Goal: Task Accomplishment & Management: Use online tool/utility

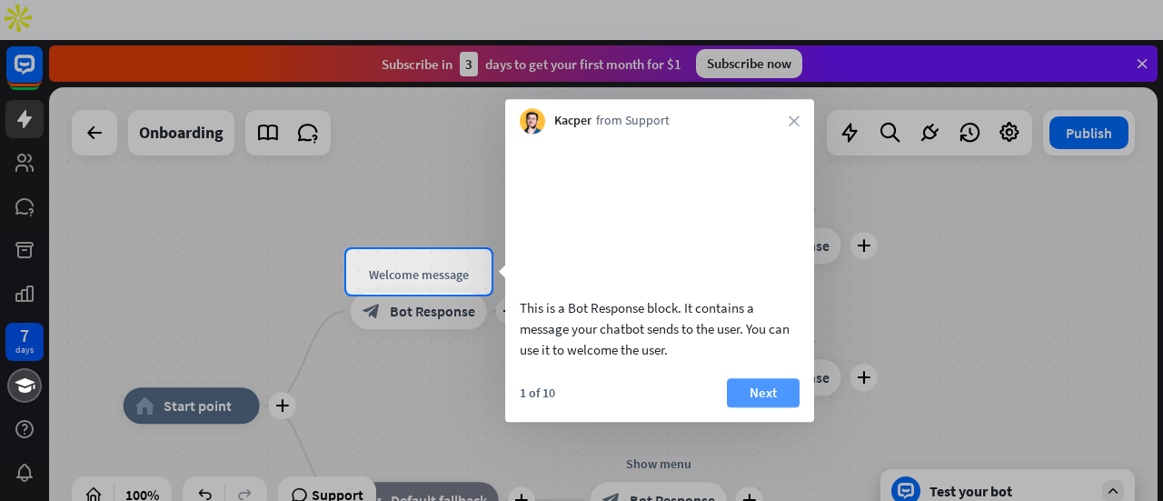
click at [754, 401] on button "Next" at bounding box center [763, 392] width 73 height 29
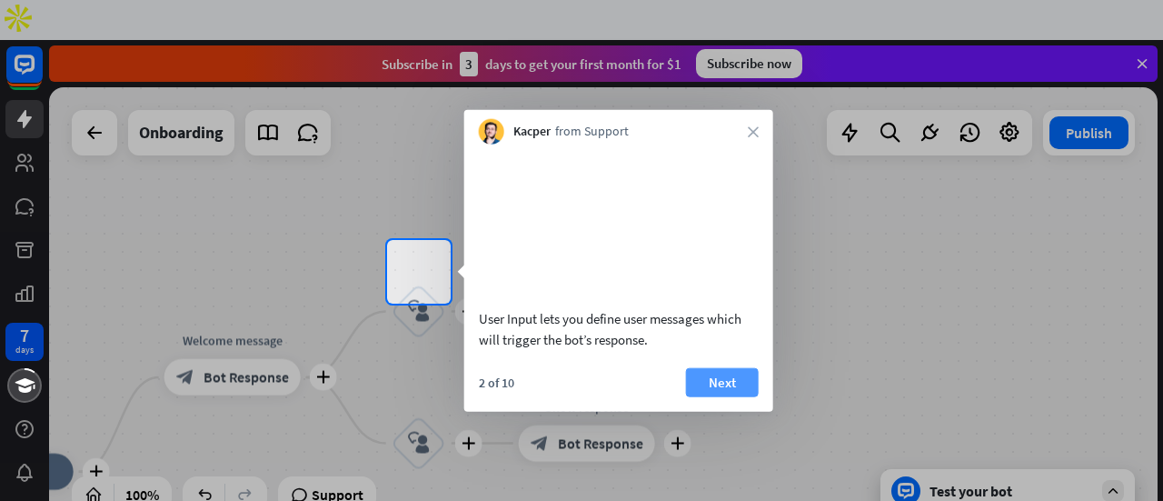
click at [714, 396] on button "Next" at bounding box center [722, 381] width 73 height 29
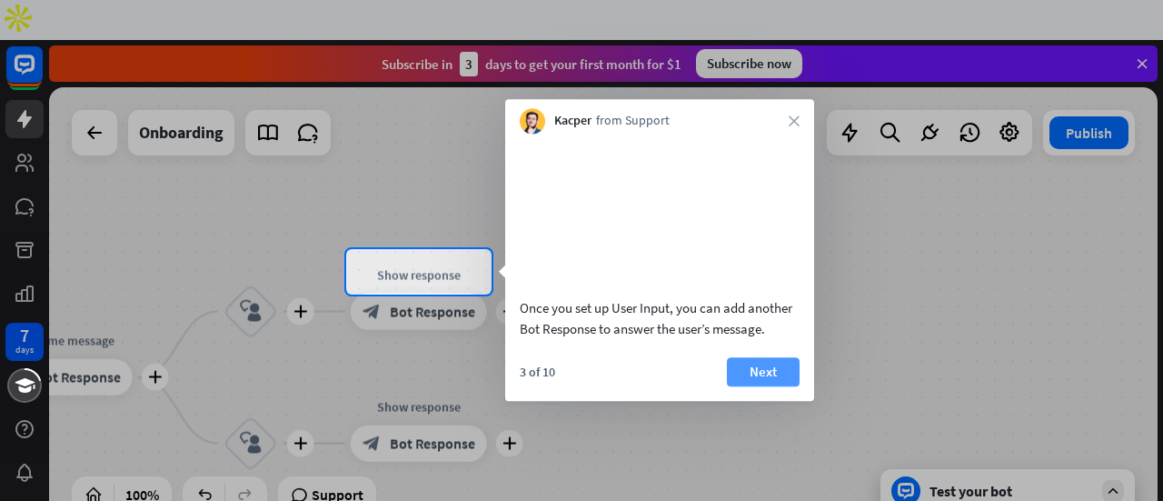
click at [760, 386] on button "Next" at bounding box center [763, 371] width 73 height 29
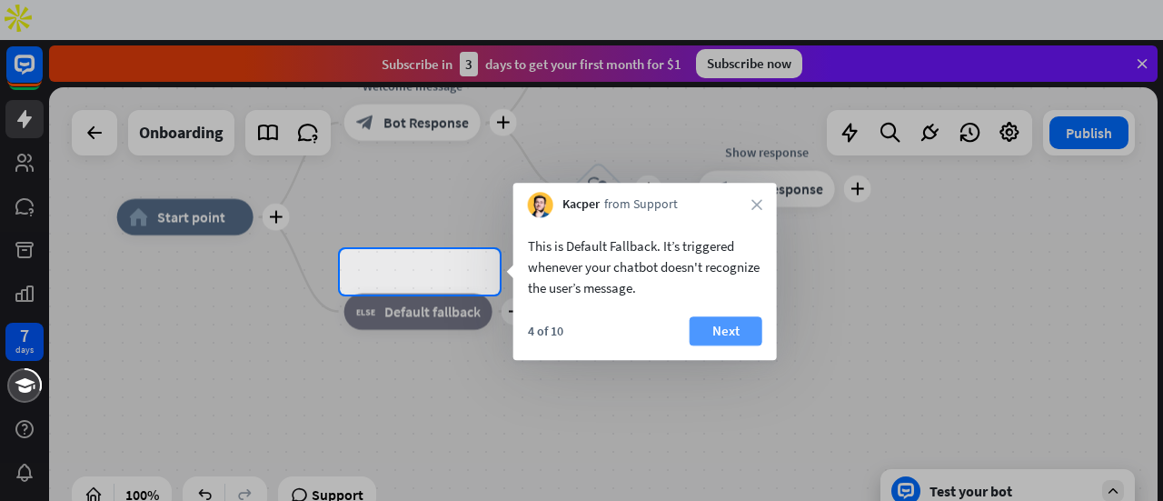
click at [725, 324] on button "Next" at bounding box center [726, 330] width 73 height 29
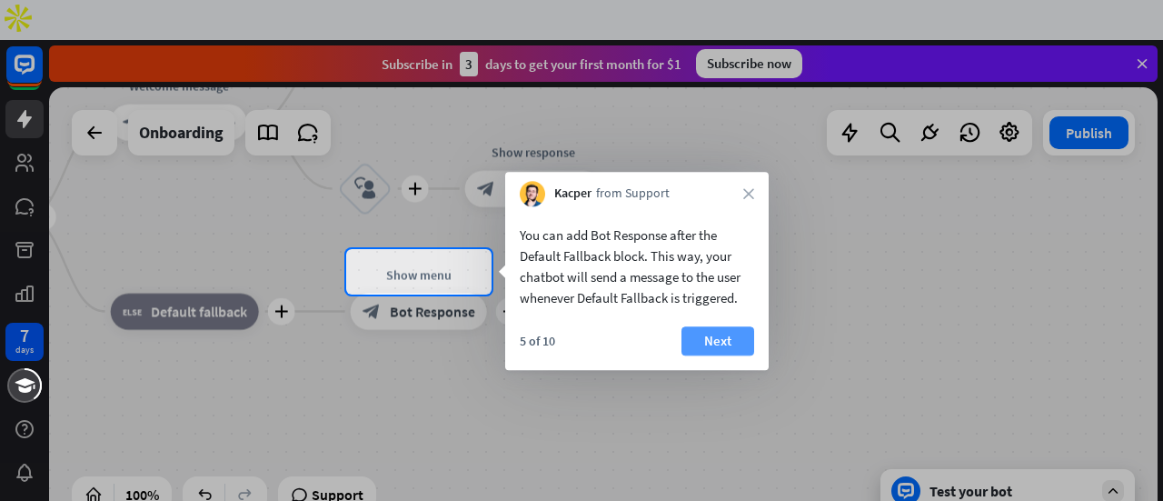
click at [721, 339] on button "Next" at bounding box center [718, 340] width 73 height 29
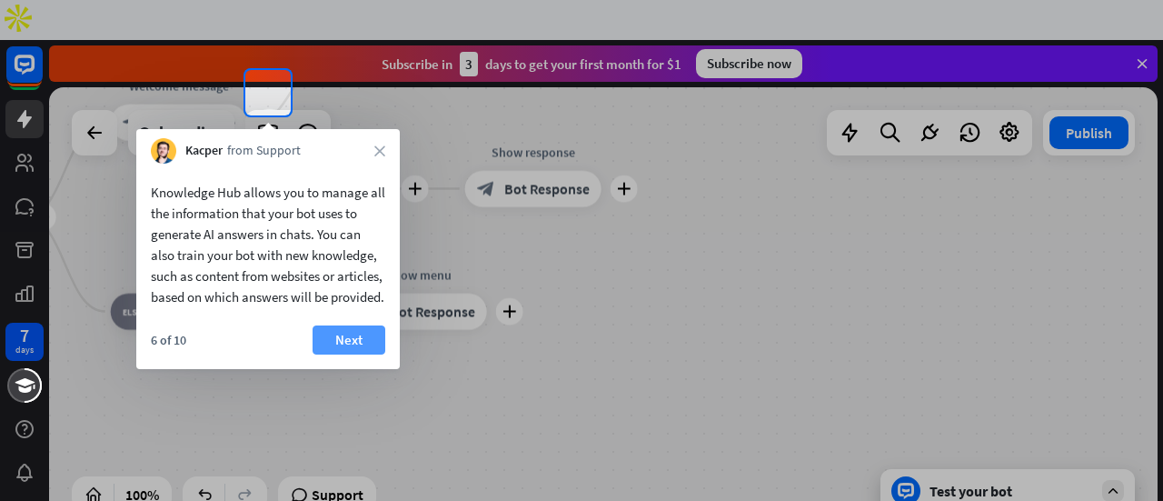
click at [353, 354] on button "Next" at bounding box center [349, 339] width 73 height 29
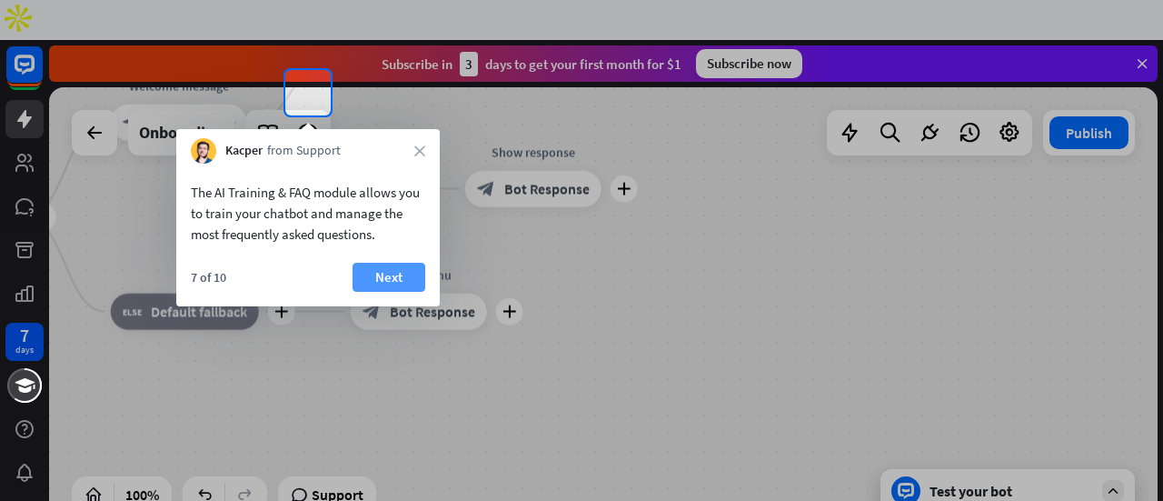
click at [385, 272] on button "Next" at bounding box center [389, 277] width 73 height 29
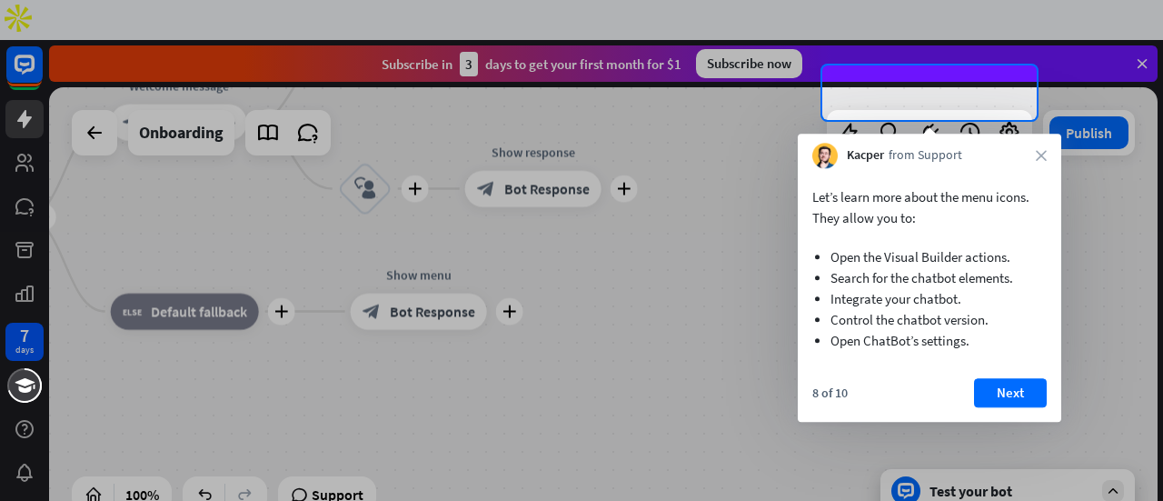
click at [979, 312] on li "Control the chatbot version." at bounding box center [930, 319] width 198 height 21
click at [1009, 381] on button "Next" at bounding box center [1010, 392] width 73 height 29
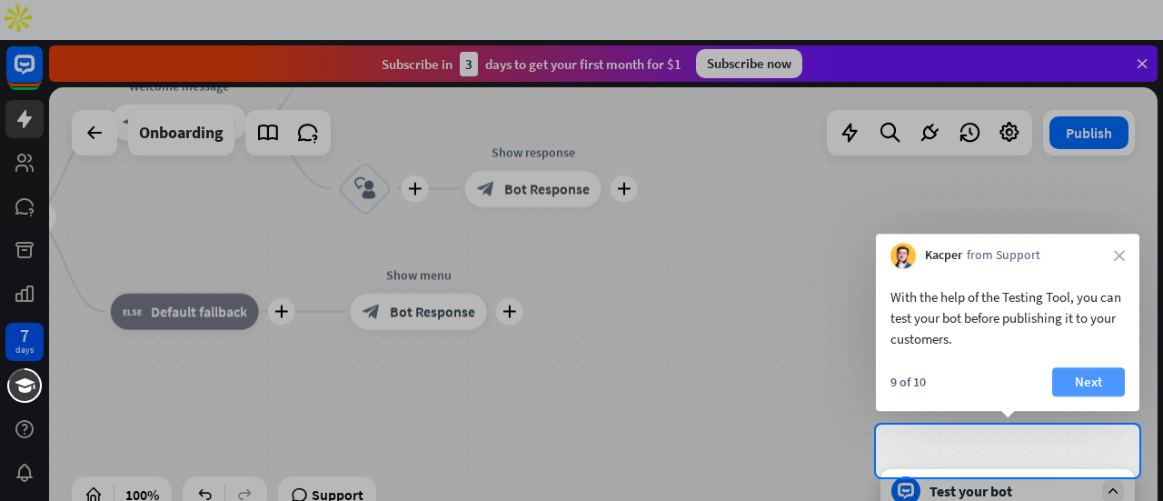
click at [1088, 375] on button "Next" at bounding box center [1088, 381] width 73 height 29
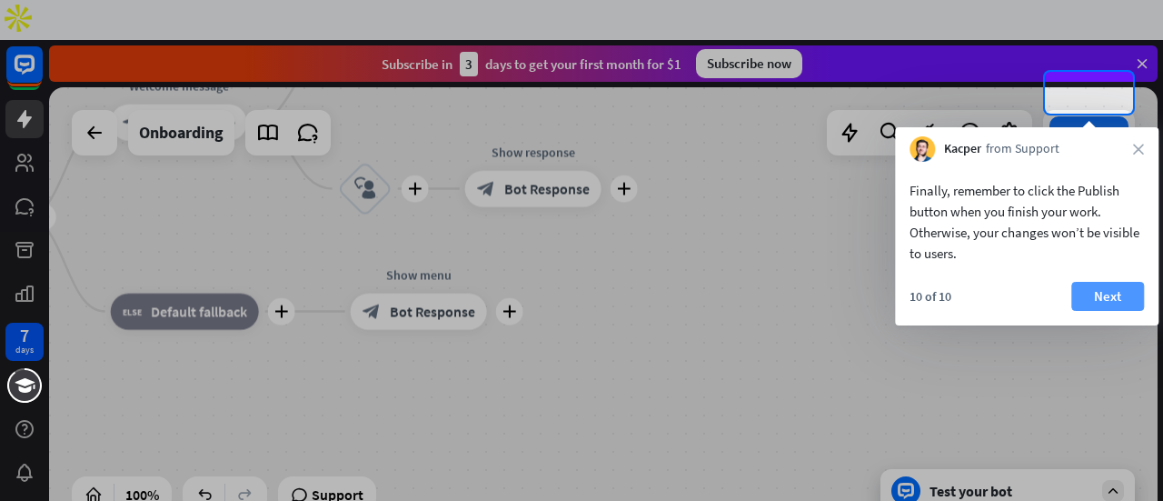
click at [1109, 292] on button "Next" at bounding box center [1107, 296] width 73 height 29
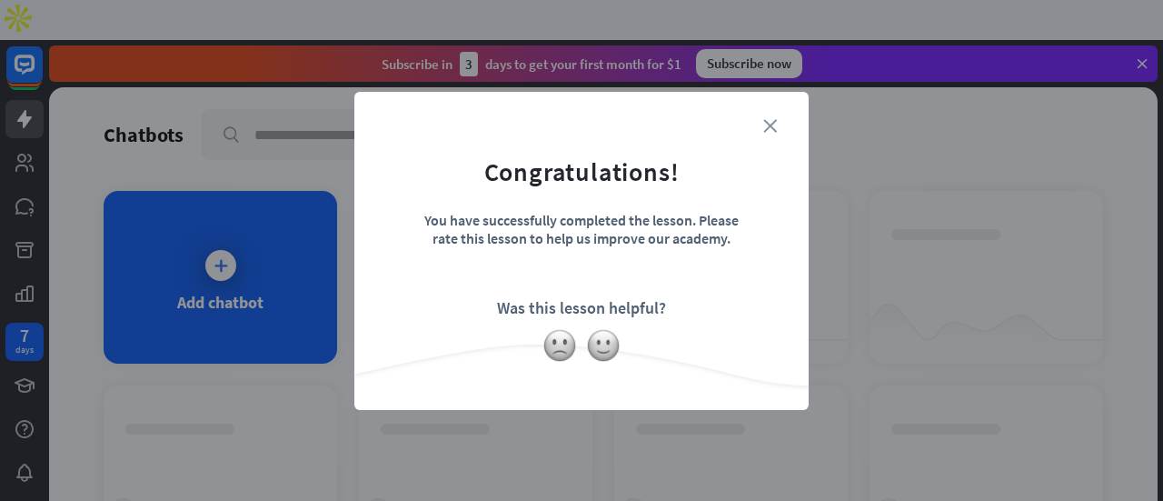
click at [769, 131] on icon "close" at bounding box center [770, 126] width 14 height 14
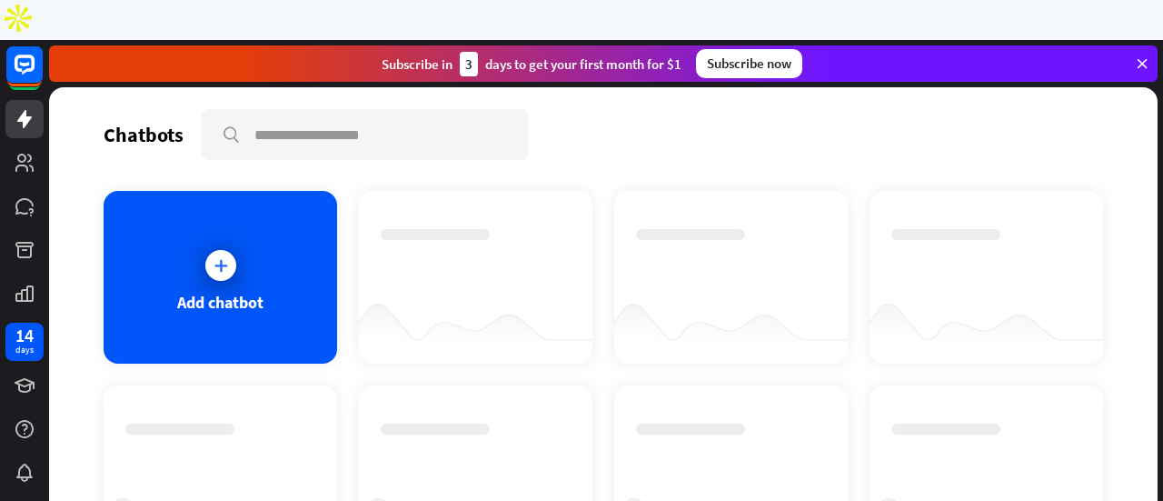
click at [1141, 55] on icon at bounding box center [1142, 63] width 16 height 16
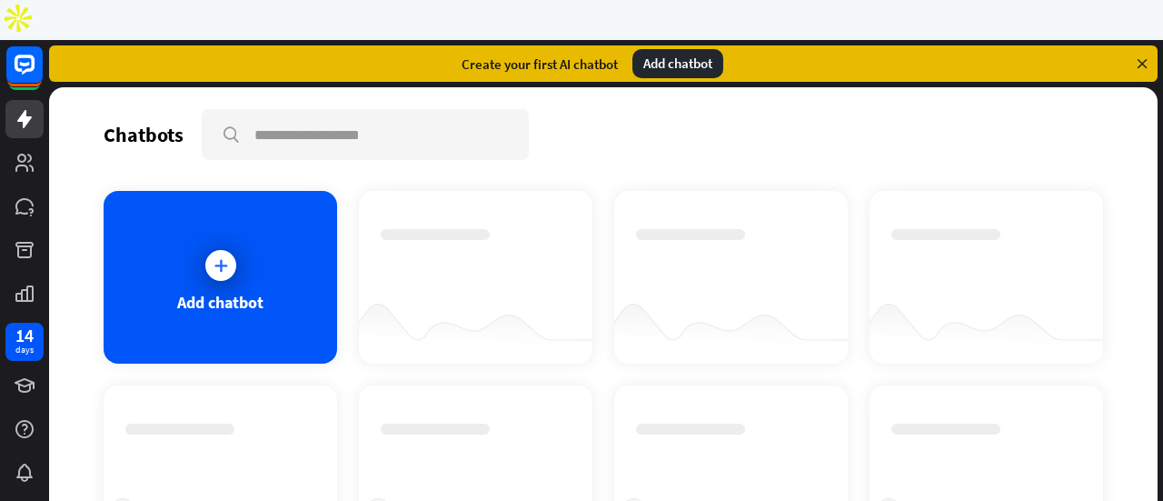
click at [1139, 55] on icon at bounding box center [1142, 63] width 16 height 16
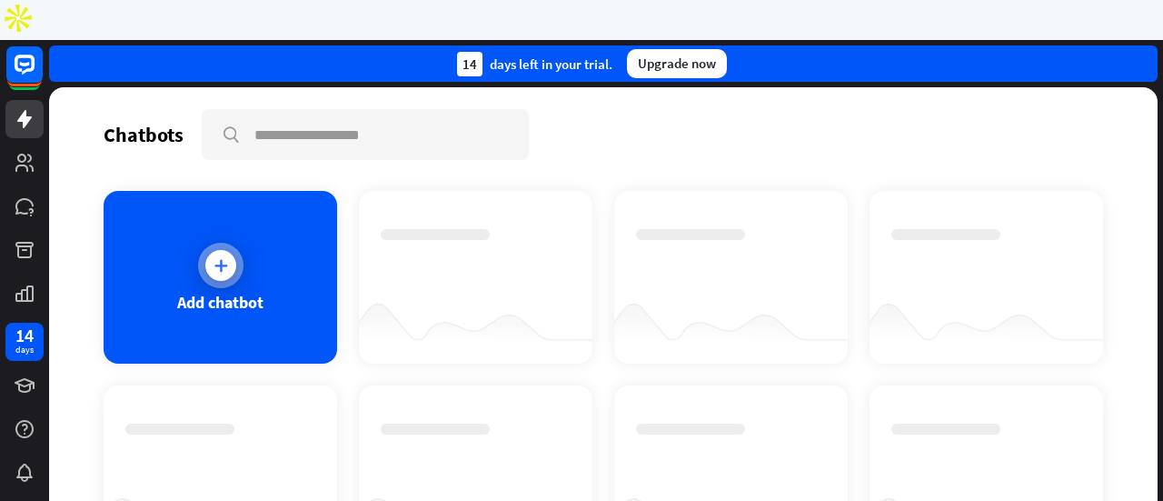
click at [236, 191] on div "Add chatbot" at bounding box center [221, 277] width 234 height 173
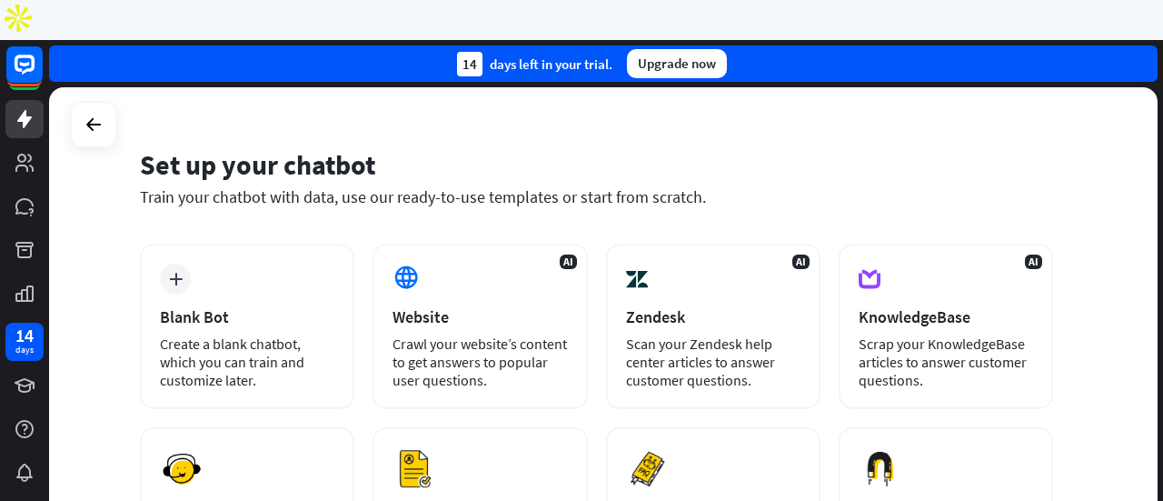
scroll to position [7, 0]
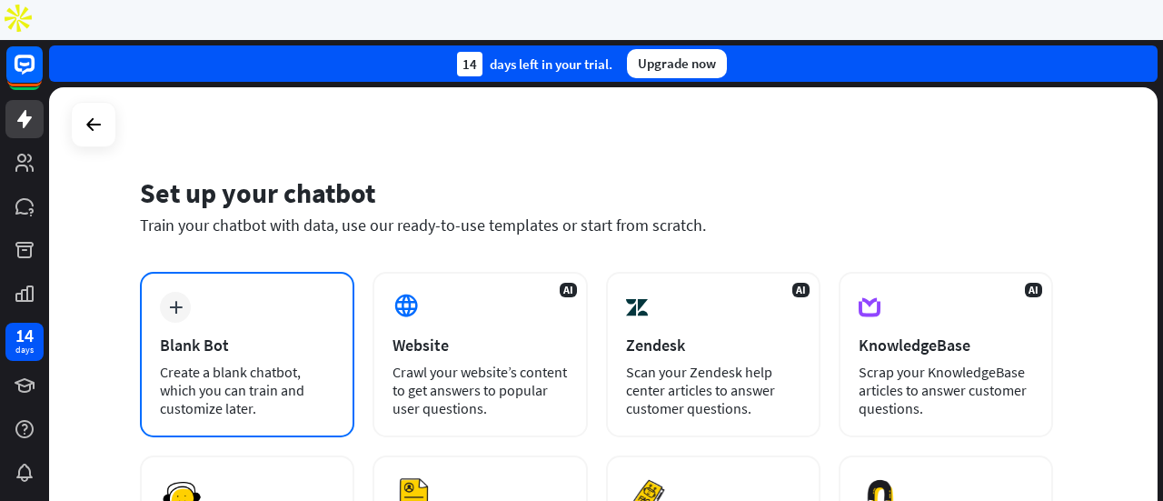
click at [207, 283] on div "plus Blank Bot Create a blank chatbot, which you can train and customize later." at bounding box center [247, 354] width 214 height 165
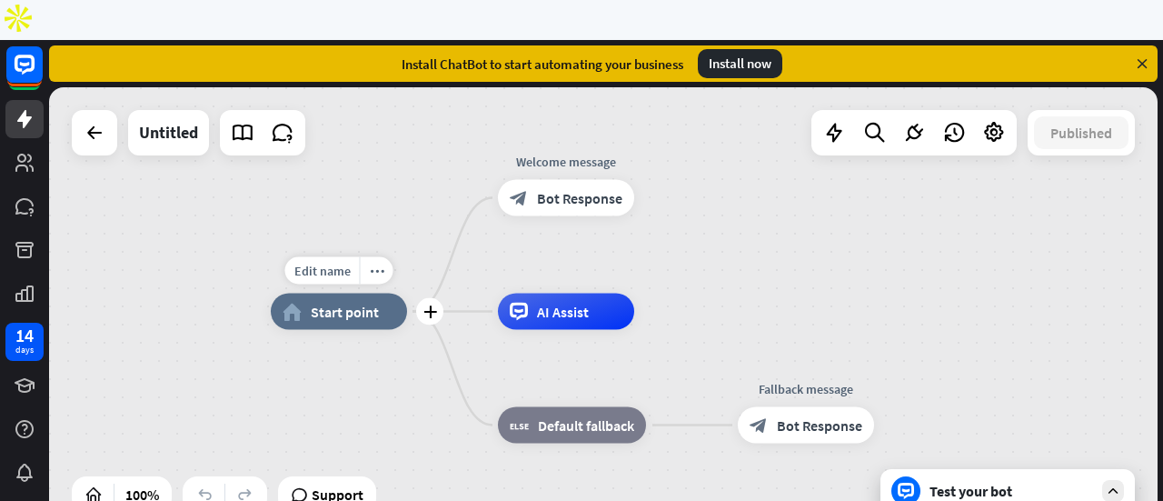
click at [338, 303] on span "Start point" at bounding box center [345, 312] width 68 height 18
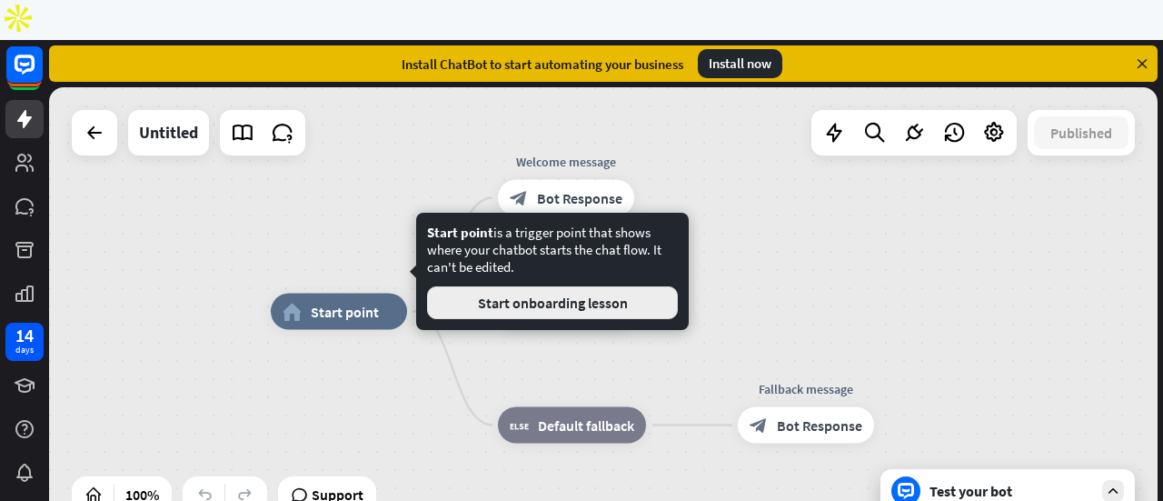
click at [525, 303] on button "Start onboarding lesson" at bounding box center [552, 302] width 251 height 33
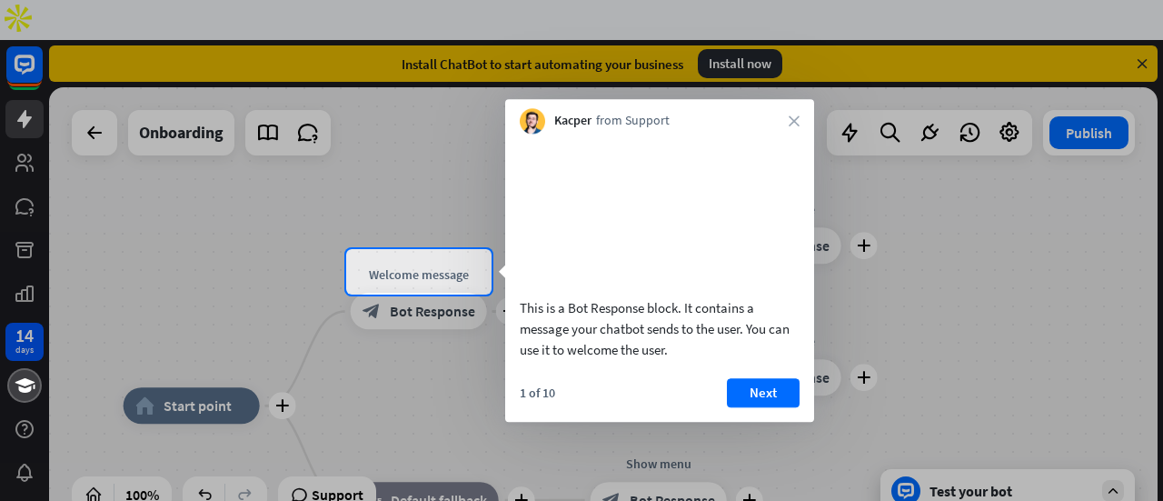
click at [791, 114] on div "Kacper from Support close" at bounding box center [659, 116] width 309 height 35
click at [795, 122] on icon "close" at bounding box center [794, 120] width 11 height 11
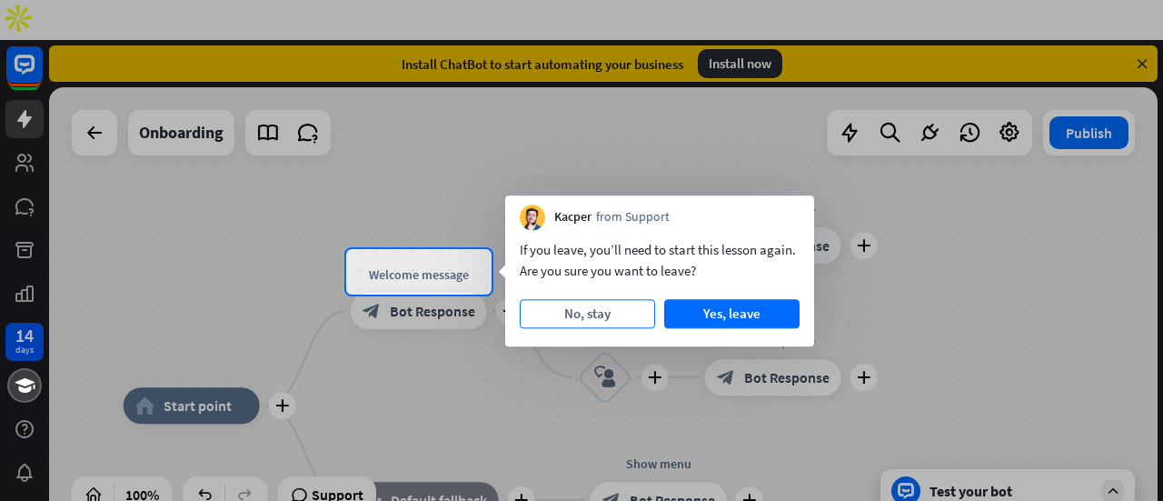
click at [622, 319] on button "No, stay" at bounding box center [587, 313] width 135 height 29
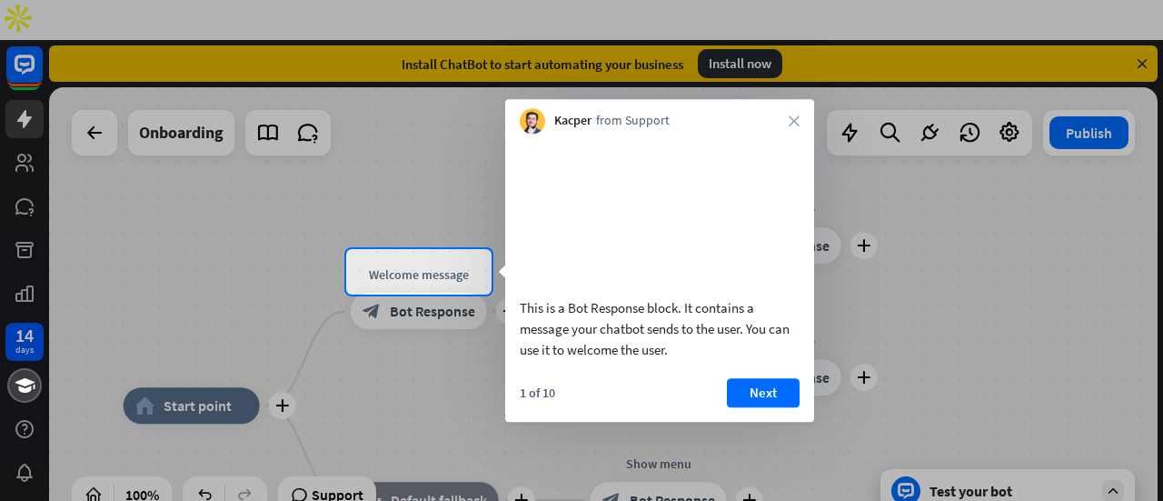
click at [787, 117] on div "Kacper from Support close" at bounding box center [659, 116] width 309 height 35
click at [798, 117] on icon "close" at bounding box center [794, 120] width 11 height 11
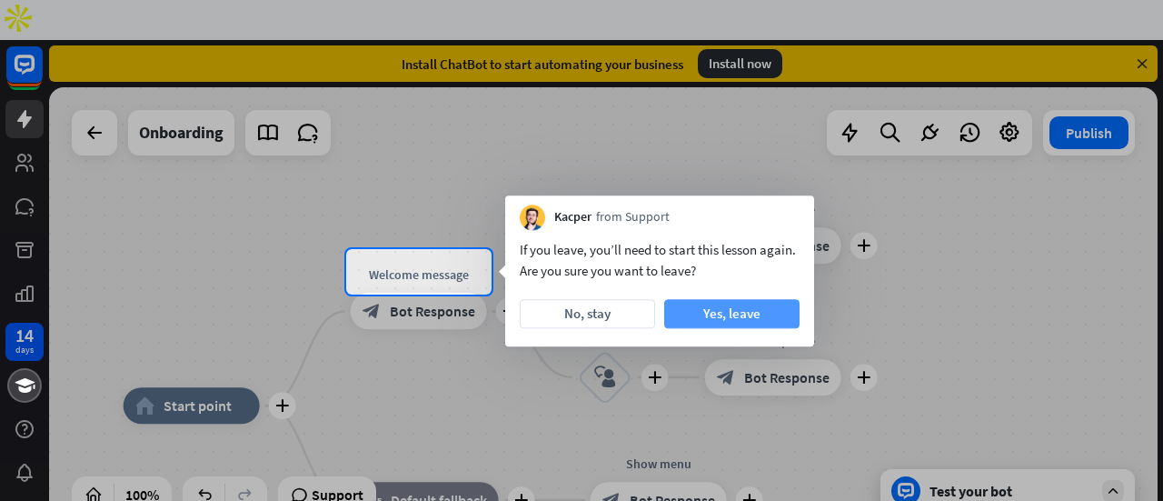
click at [738, 316] on button "Yes, leave" at bounding box center [731, 313] width 135 height 29
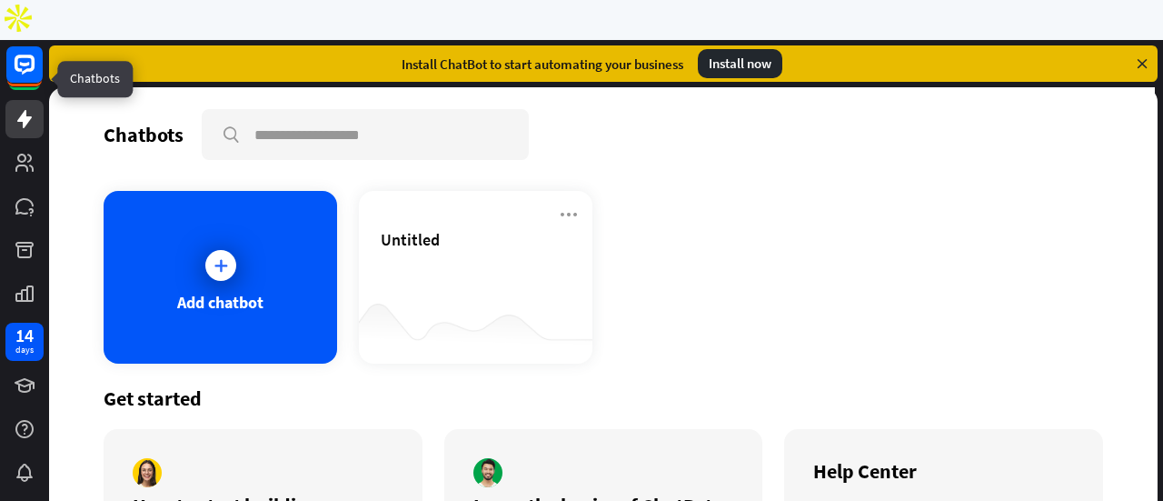
click at [22, 108] on icon at bounding box center [25, 119] width 22 height 22
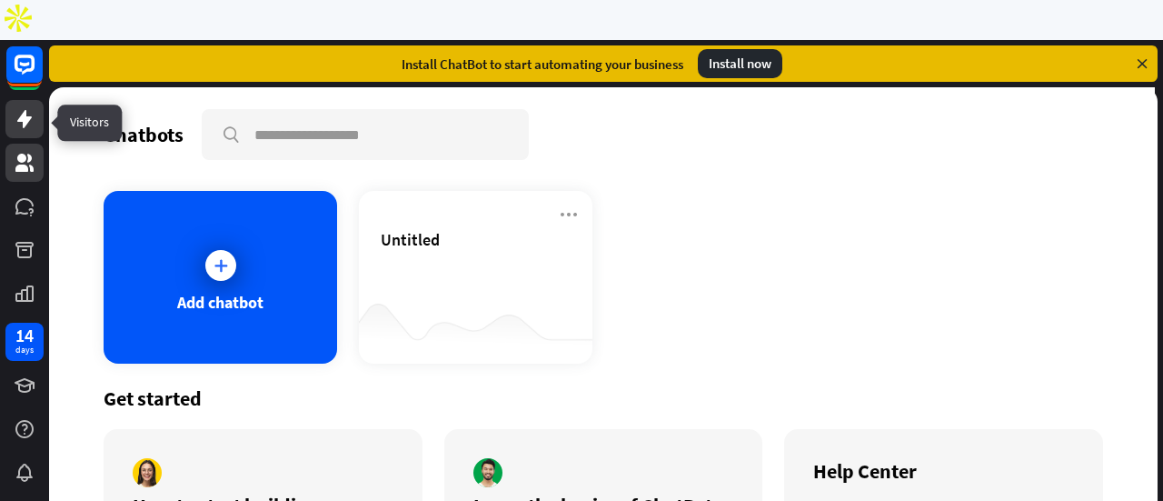
click at [23, 154] on icon at bounding box center [24, 163] width 18 height 18
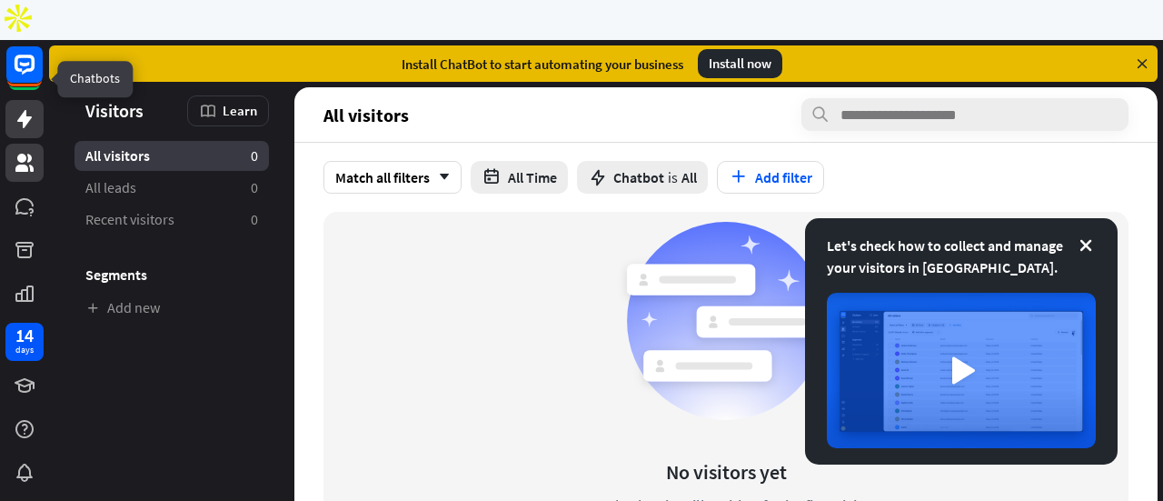
click at [20, 110] on icon at bounding box center [24, 119] width 15 height 18
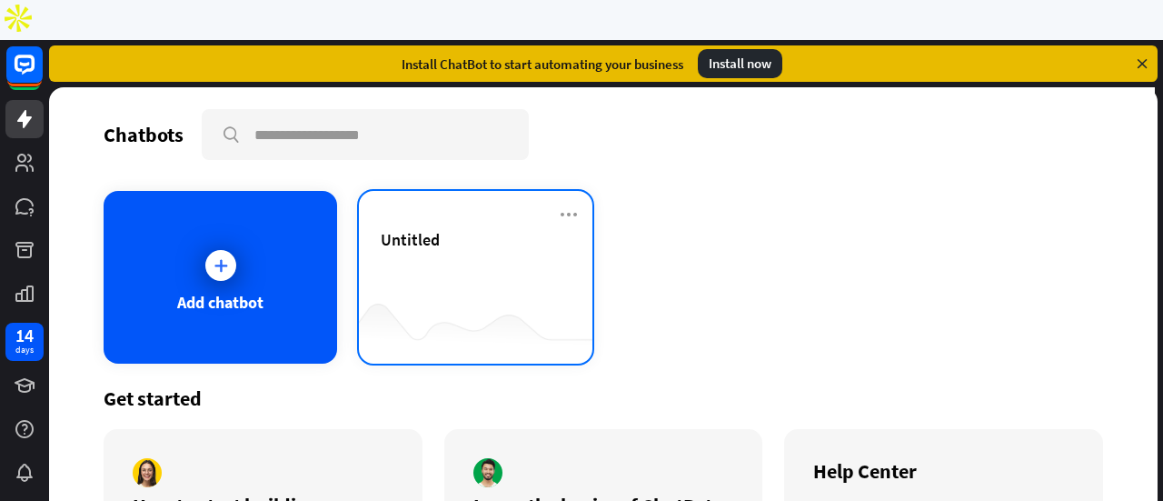
click at [389, 293] on div at bounding box center [476, 328] width 234 height 70
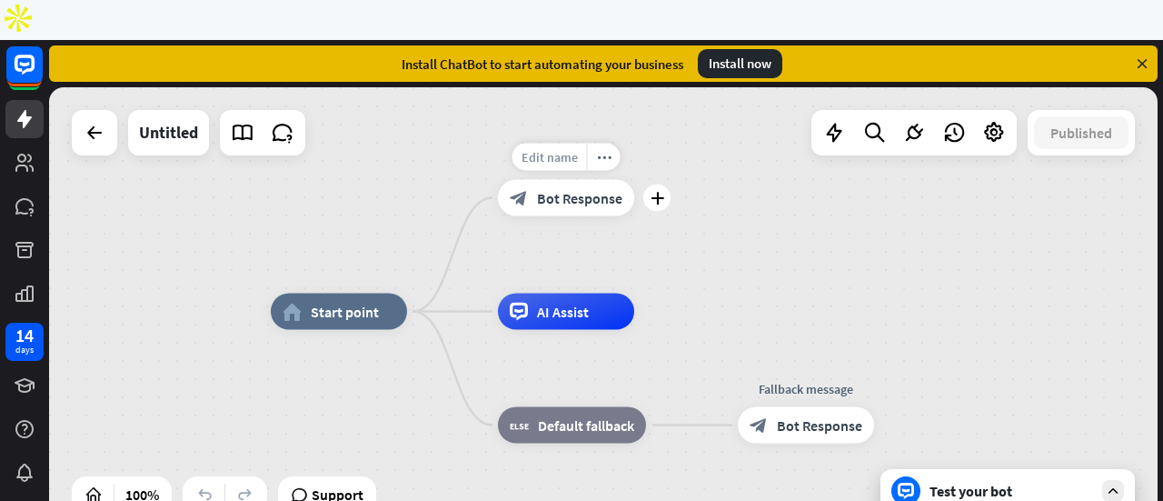
click at [572, 149] on span "Edit name" at bounding box center [550, 157] width 56 height 16
type input "*"
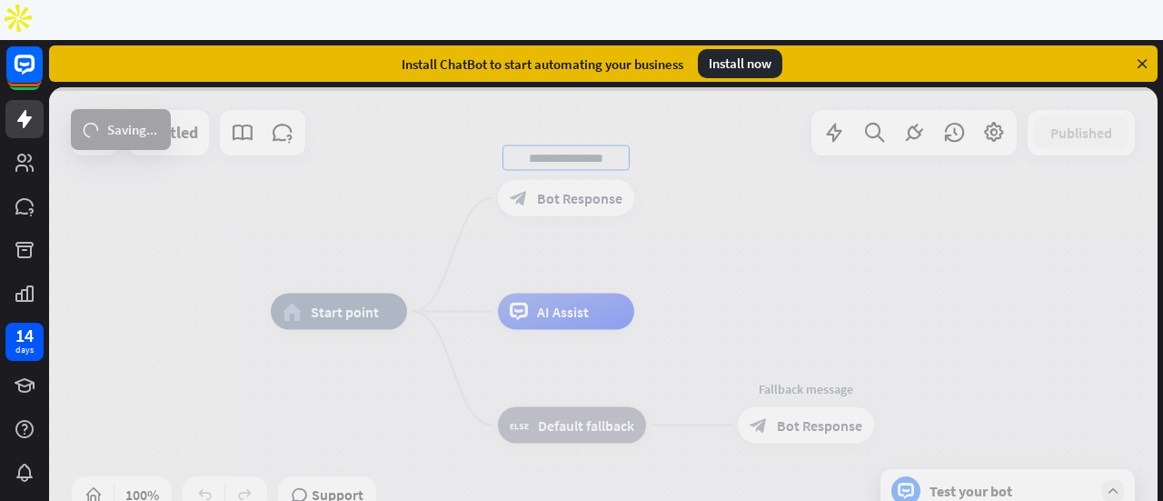
click at [651, 114] on div "home_2 Start point block_bot_response Bot Response AI Assist block_fallback Def…" at bounding box center [603, 311] width 1109 height 448
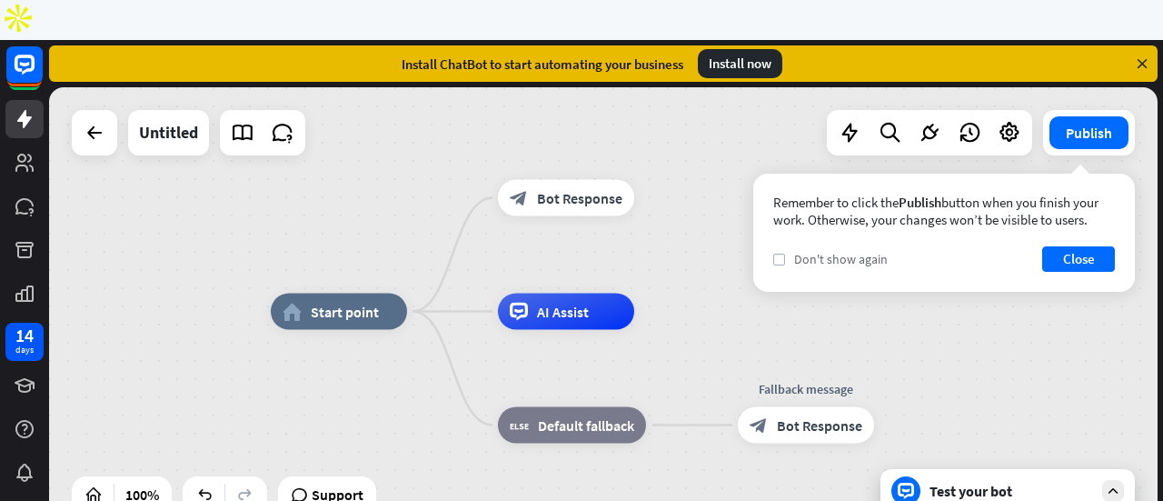
click at [773, 254] on label "check" at bounding box center [779, 260] width 12 height 12
click at [1064, 246] on button "Close" at bounding box center [1078, 258] width 73 height 25
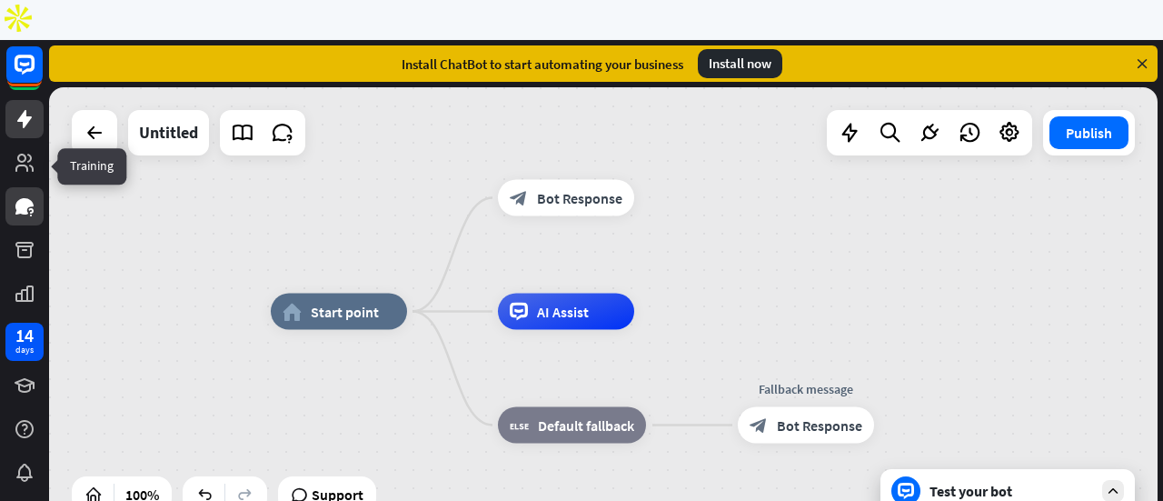
click at [29, 208] on icon at bounding box center [30, 210] width 5 height 5
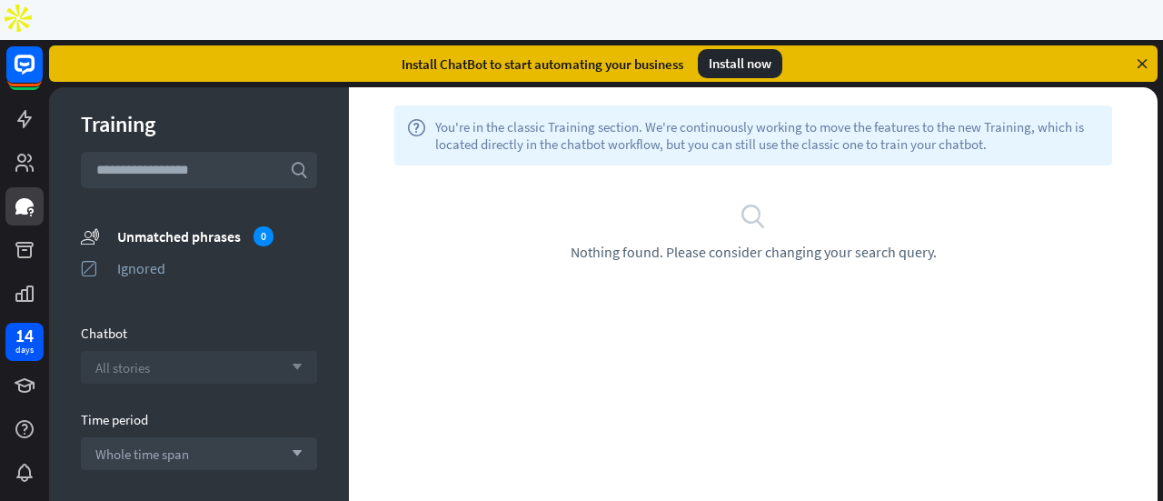
click at [286, 351] on div "All stories arrow_down" at bounding box center [199, 367] width 236 height 33
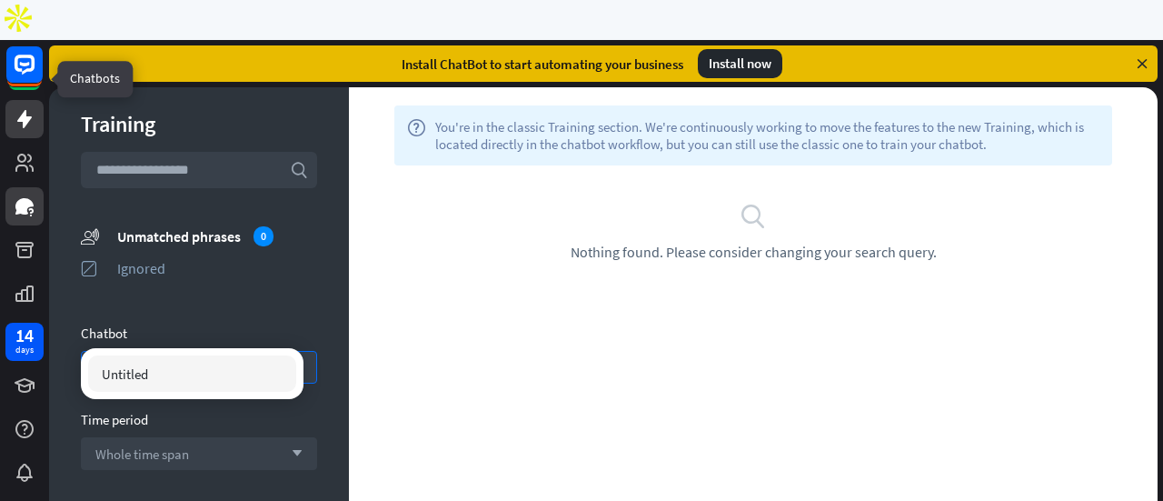
click at [25, 110] on icon at bounding box center [24, 119] width 15 height 18
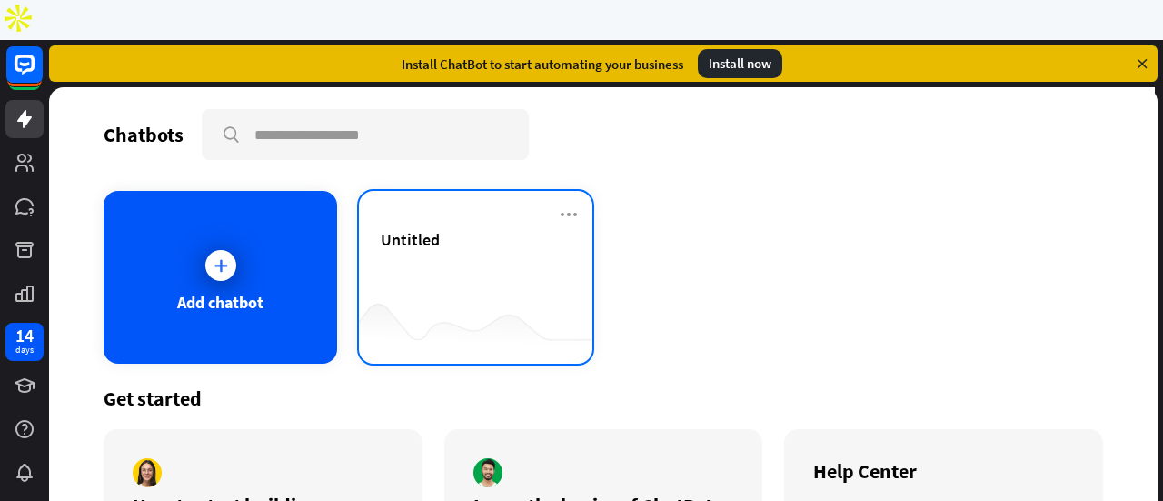
click at [430, 229] on div "Untitled" at bounding box center [476, 261] width 190 height 64
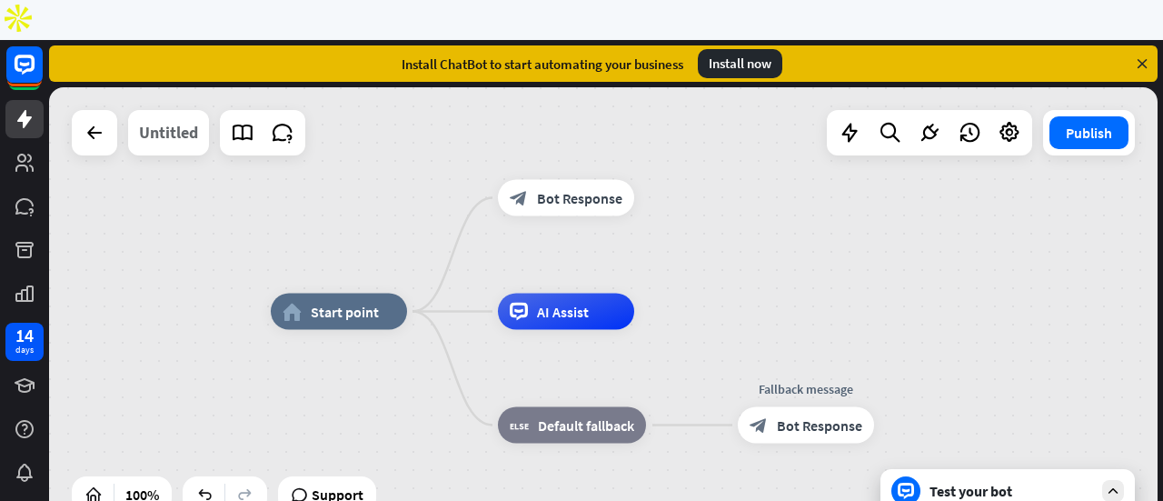
click at [193, 110] on div "Untitled" at bounding box center [168, 132] width 59 height 45
click at [193, 97] on div "Edit story name close ******** Cancel Save" at bounding box center [581, 250] width 1163 height 501
click at [250, 121] on icon at bounding box center [243, 133] width 24 height 24
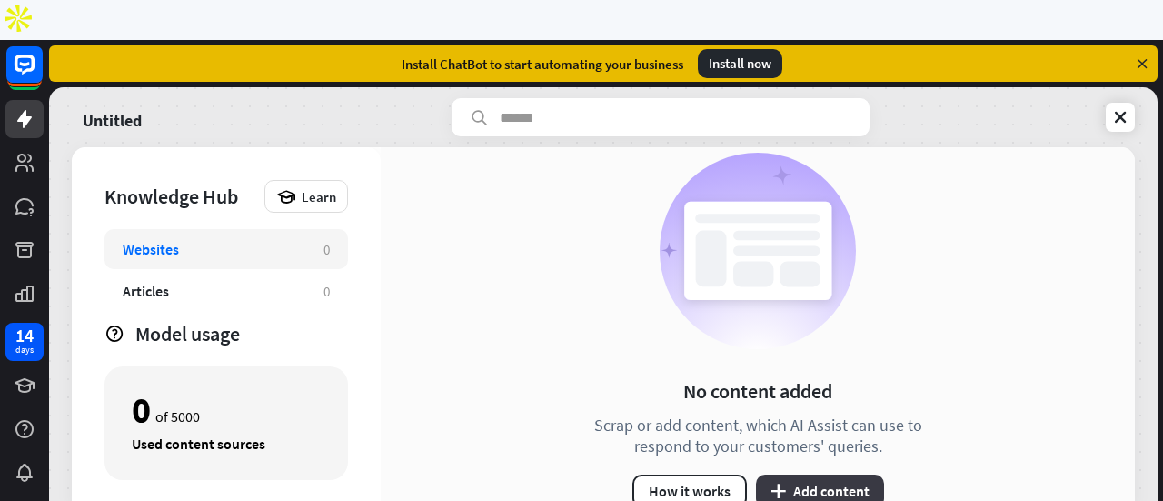
click at [827, 474] on button "plus Add content" at bounding box center [820, 490] width 128 height 33
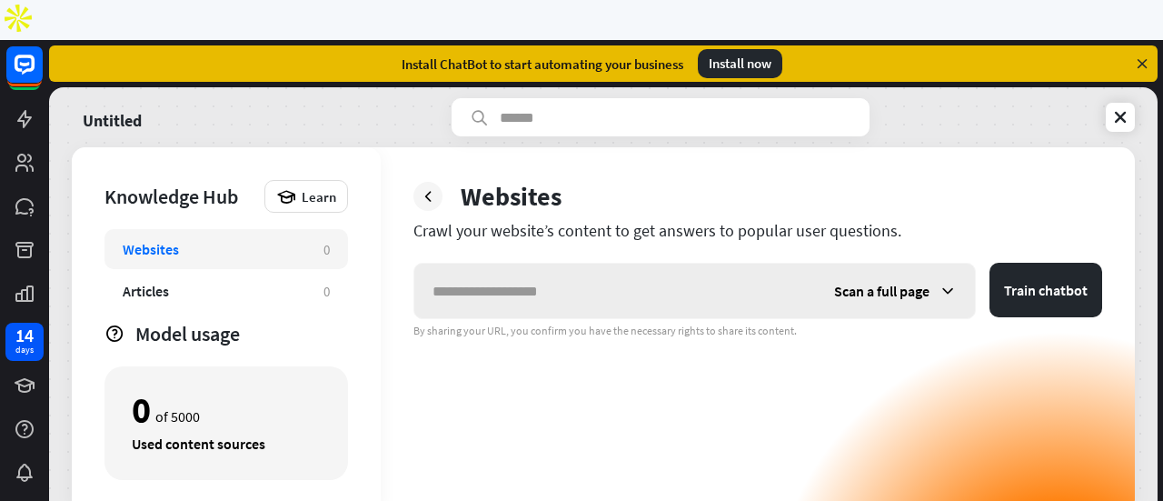
click at [943, 282] on icon at bounding box center [948, 291] width 18 height 18
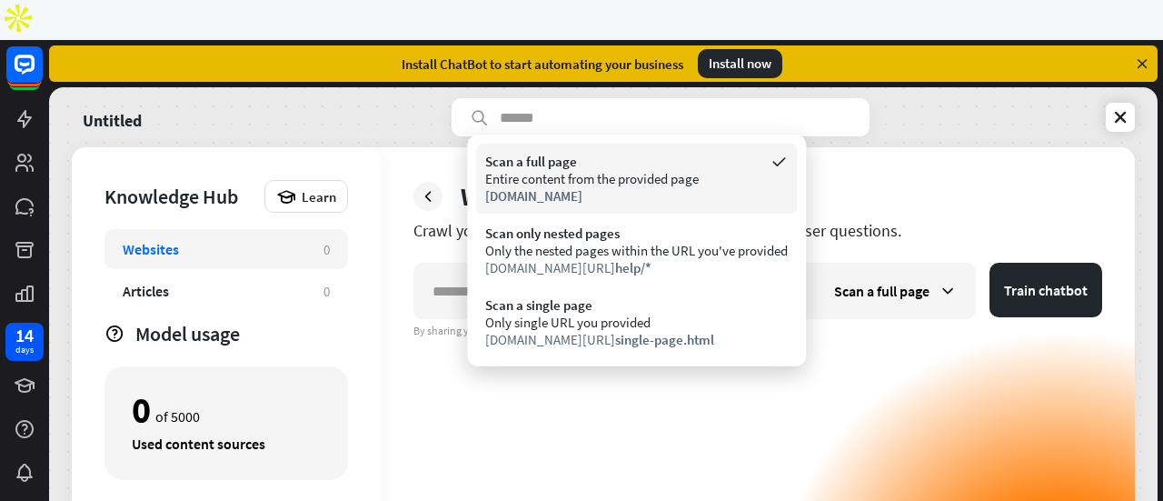
click at [612, 167] on div "Scan a full page" at bounding box center [636, 161] width 303 height 17
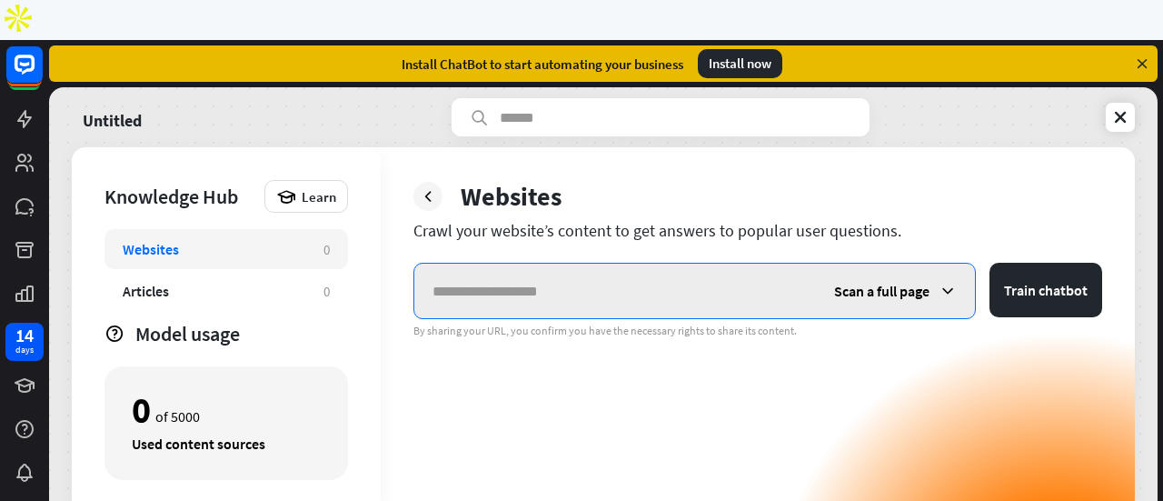
click at [532, 264] on input "text" at bounding box center [615, 291] width 402 height 55
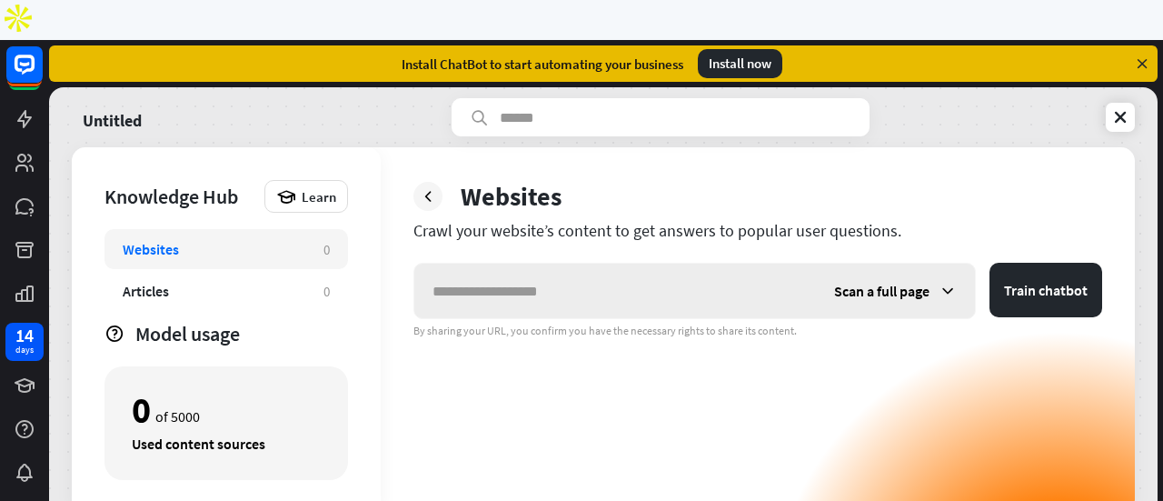
click at [950, 282] on icon at bounding box center [948, 291] width 18 height 18
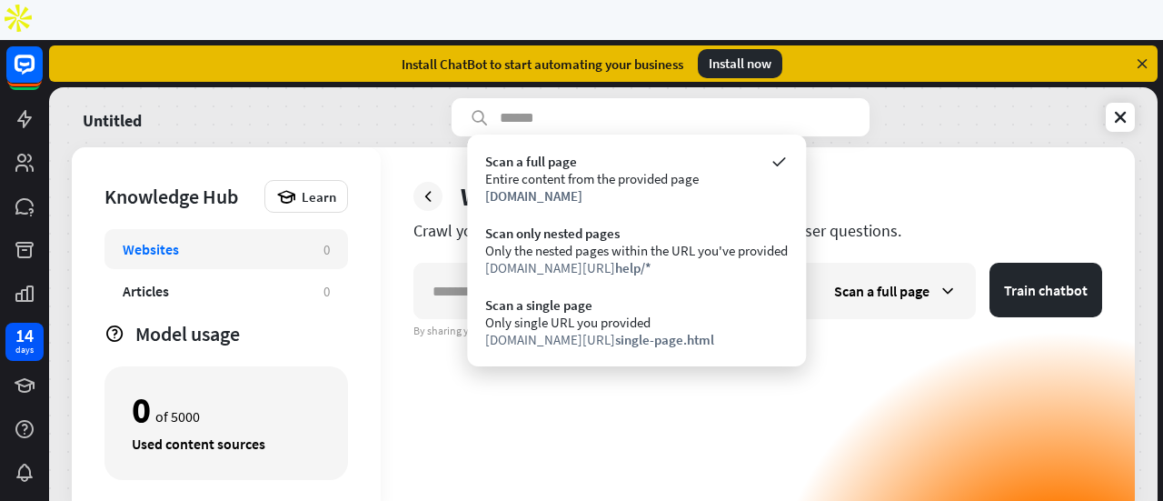
click at [916, 147] on div "Websites Crawl your website’s content to get answers to popular user questions.…" at bounding box center [758, 329] width 754 height 365
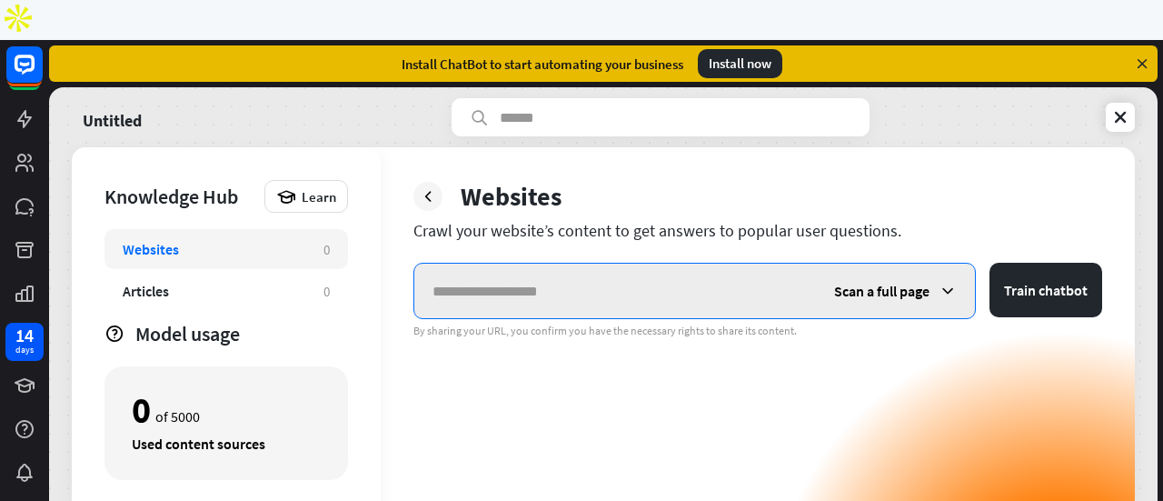
click at [582, 264] on input "text" at bounding box center [615, 291] width 402 height 55
paste input "**********"
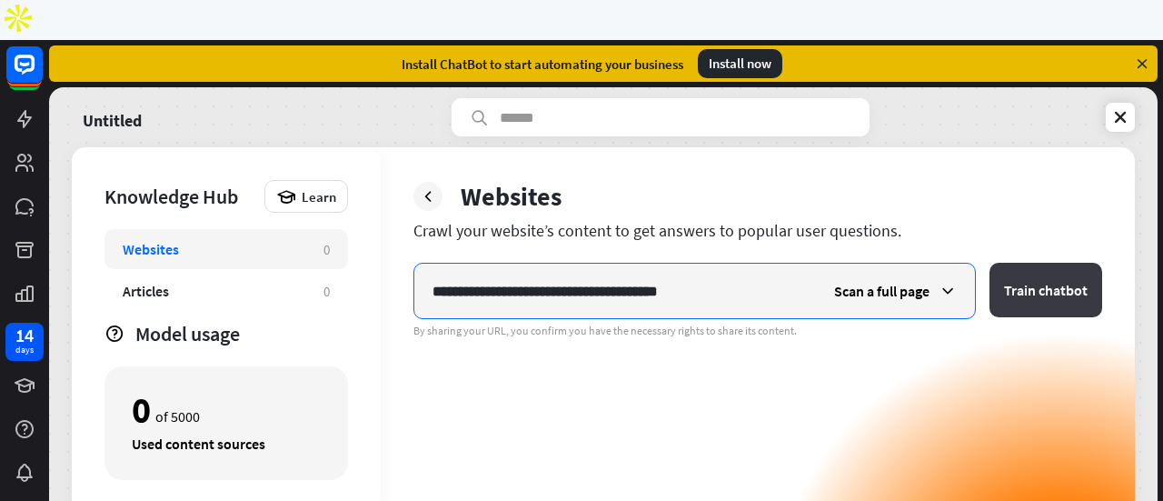
type input "**********"
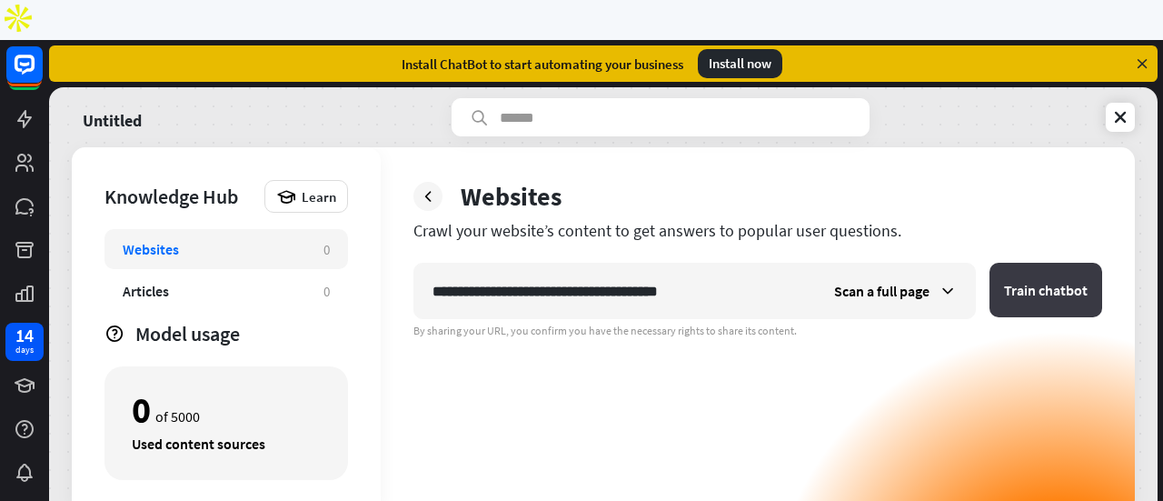
click at [1051, 263] on button "Train chatbot" at bounding box center [1046, 290] width 113 height 55
click at [1044, 263] on button "Train chatbot" at bounding box center [1046, 290] width 113 height 55
click at [1118, 108] on icon at bounding box center [1120, 117] width 18 height 18
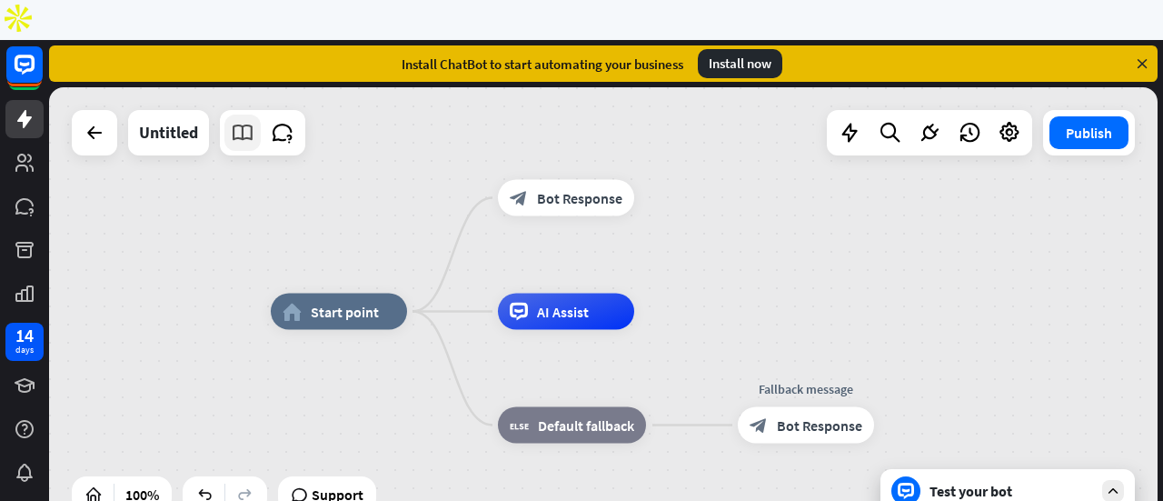
click at [251, 121] on icon at bounding box center [243, 133] width 24 height 24
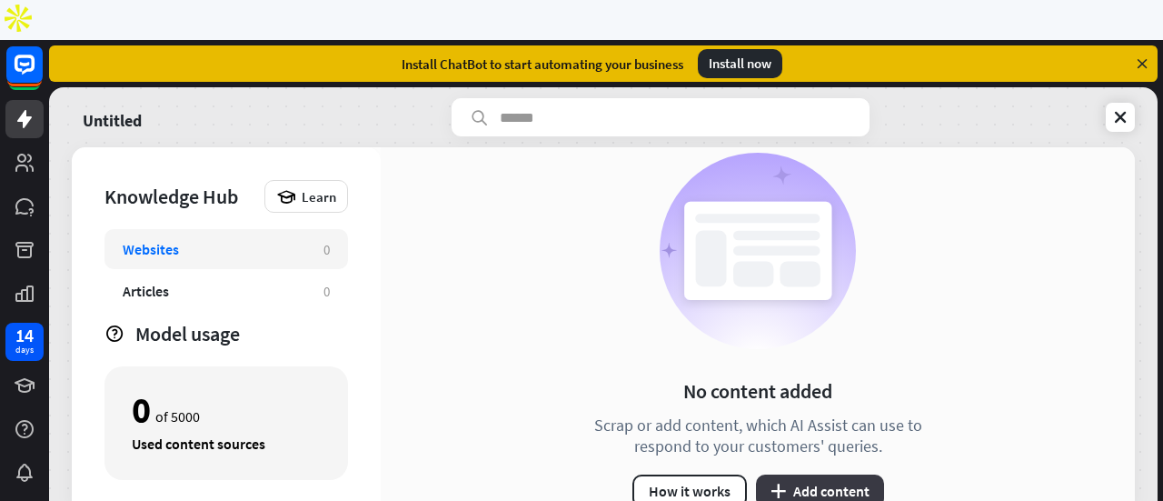
click at [814, 474] on button "plus Add content" at bounding box center [820, 490] width 128 height 33
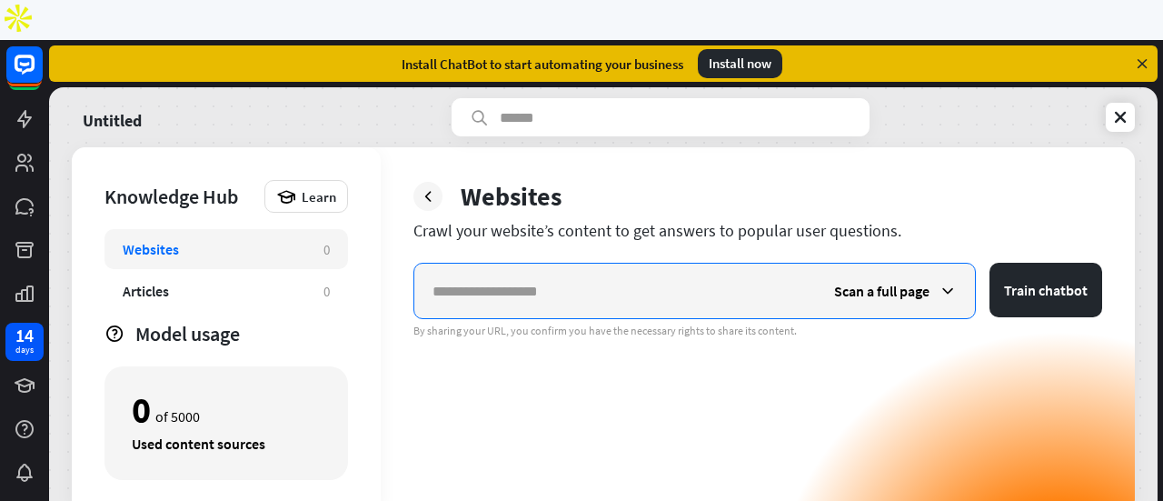
paste input "**********"
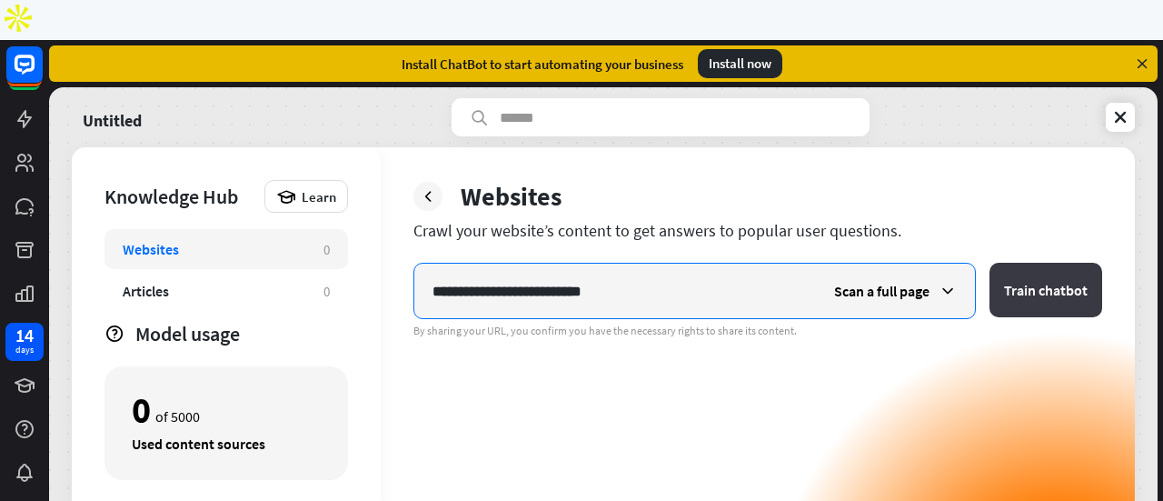
type input "**********"
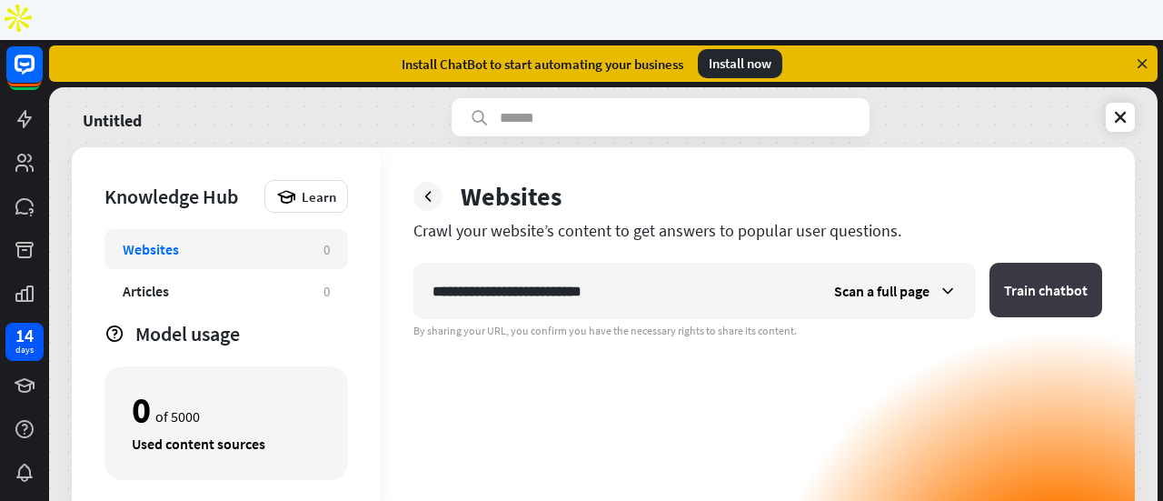
click at [1030, 263] on button "Train chatbot" at bounding box center [1046, 290] width 113 height 55
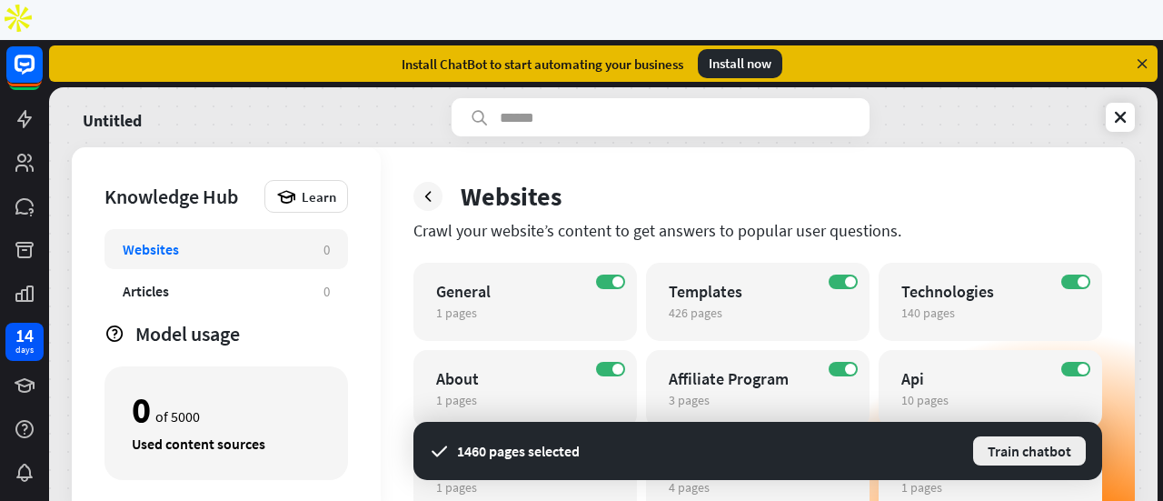
click at [1052, 434] on button "Train chatbot" at bounding box center [1029, 450] width 116 height 33
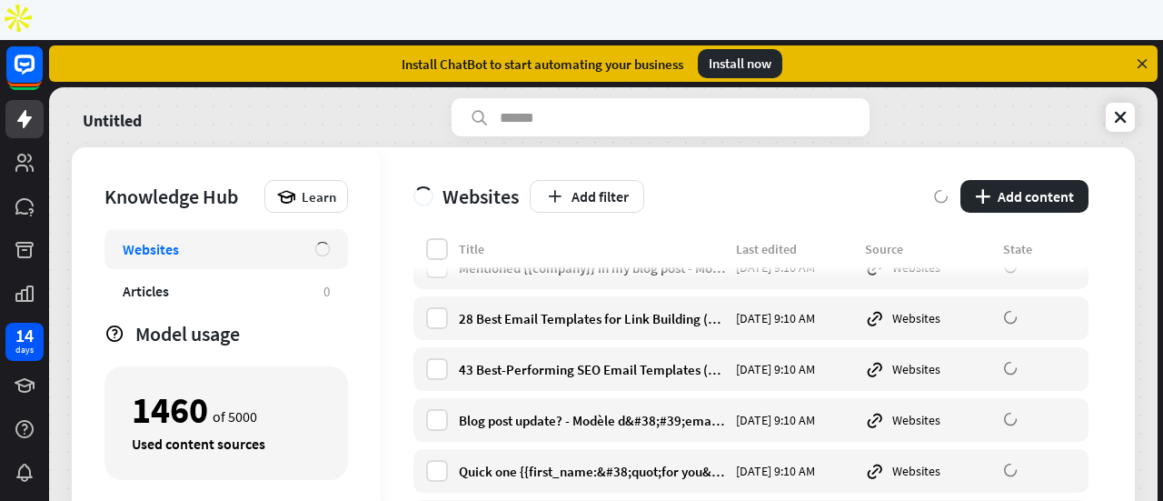
scroll to position [20148, 0]
